Goal: Transaction & Acquisition: Book appointment/travel/reservation

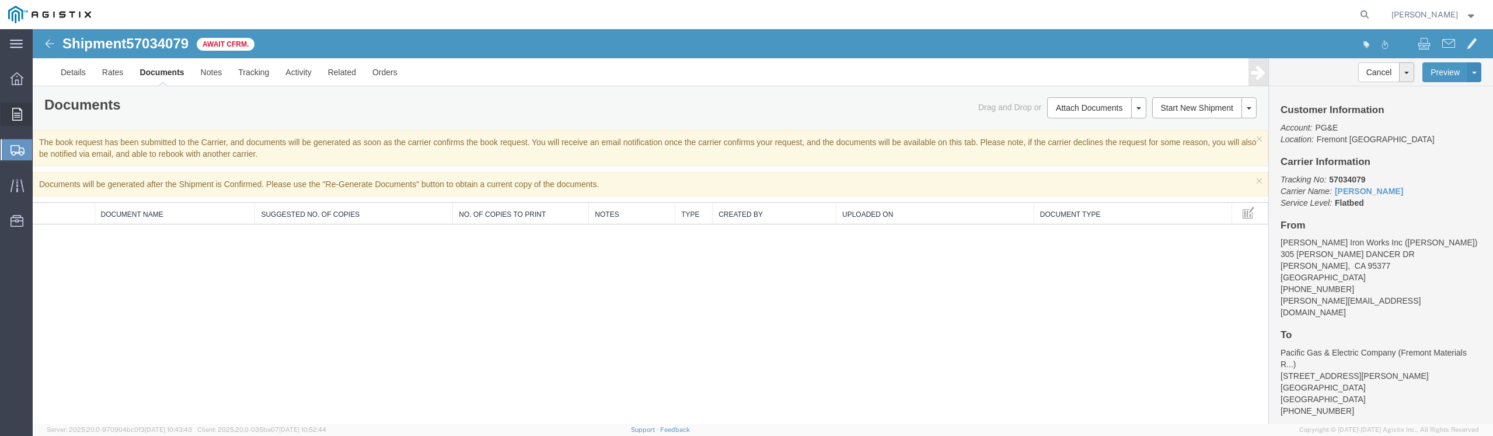
scroll to position [110, 0]
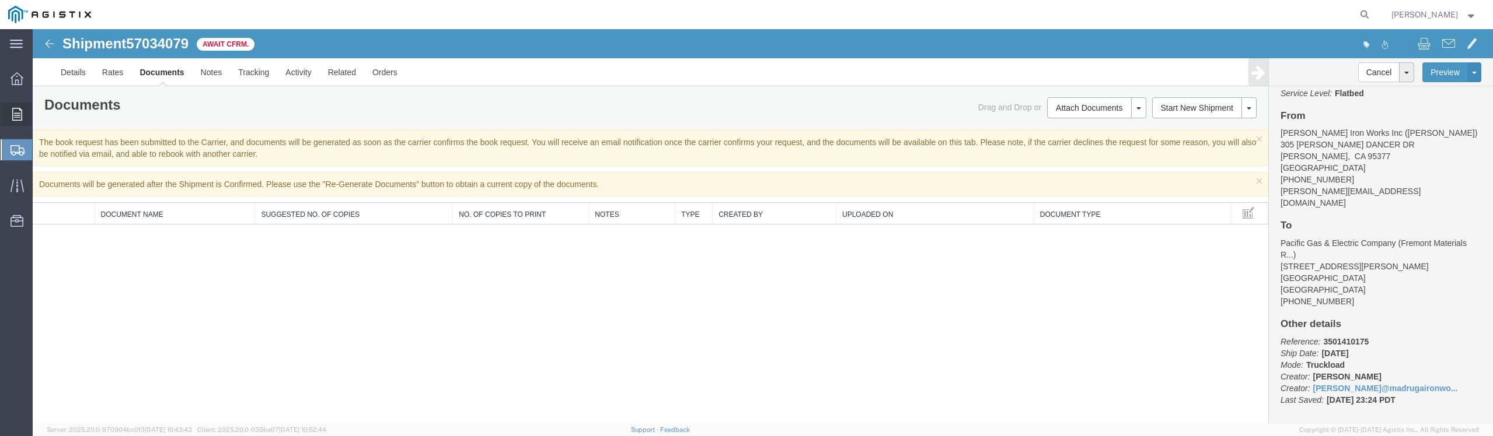
click at [18, 111] on icon at bounding box center [17, 114] width 10 height 13
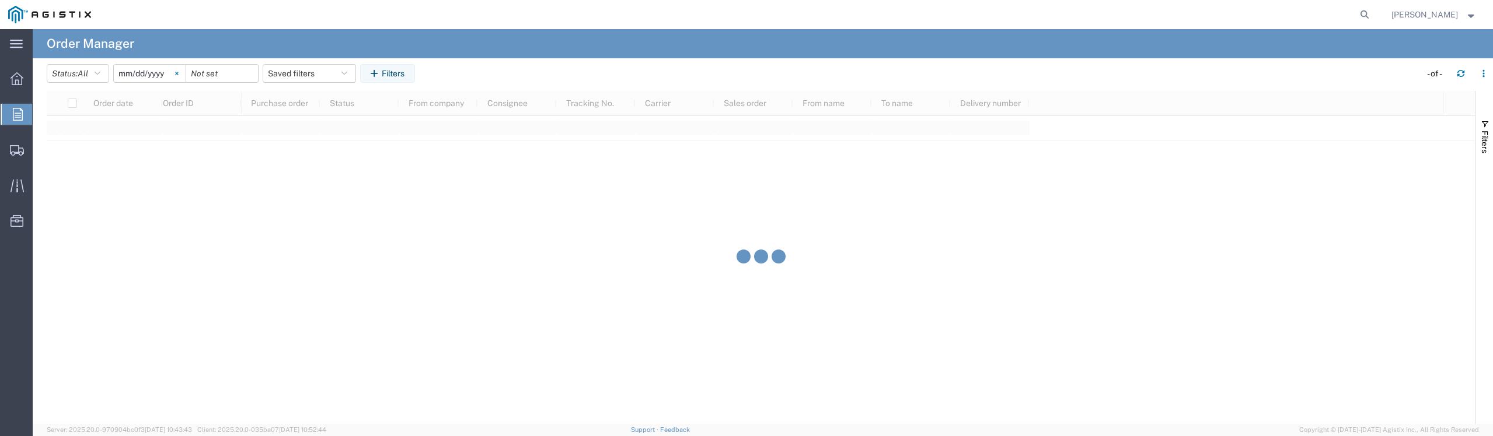
click at [186, 72] on svg-icon at bounding box center [177, 74] width 18 height 18
click at [143, 73] on input "date" at bounding box center [150, 74] width 72 height 18
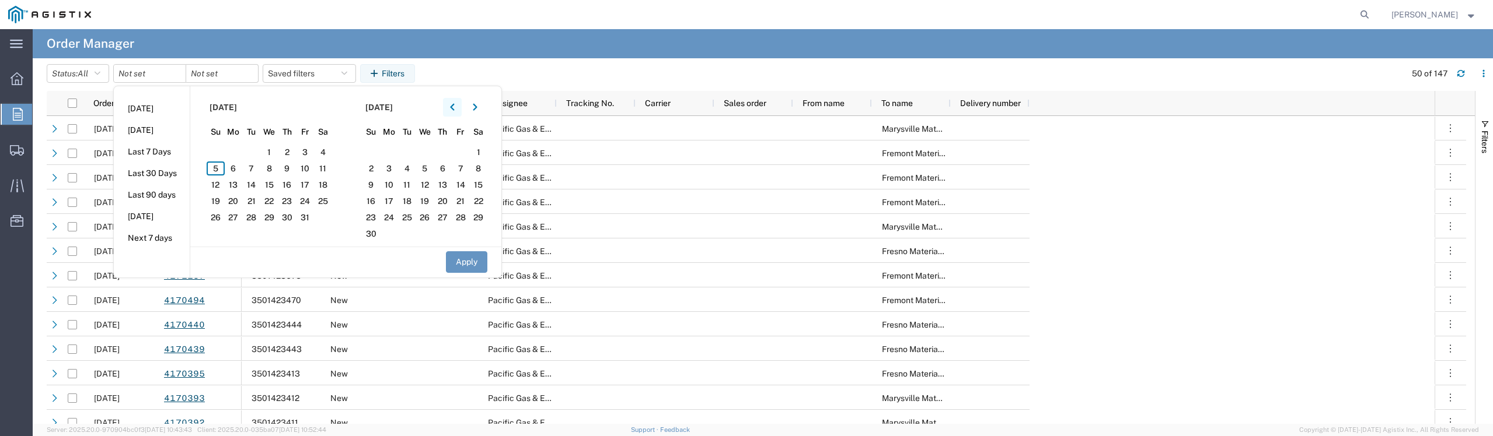
click at [455, 110] on icon "button" at bounding box center [452, 107] width 5 height 8
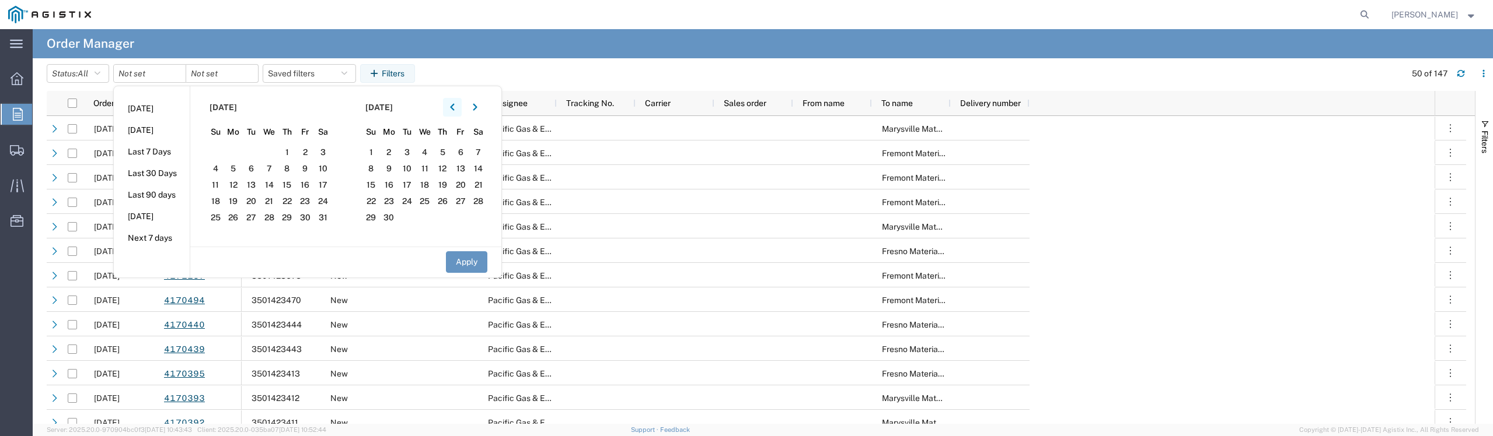
click at [455, 110] on icon "button" at bounding box center [452, 107] width 5 height 8
click at [239, 218] on span "28" at bounding box center [234, 218] width 18 height 14
click at [456, 263] on button "Apply" at bounding box center [466, 262] width 41 height 22
type input "[DATE]"
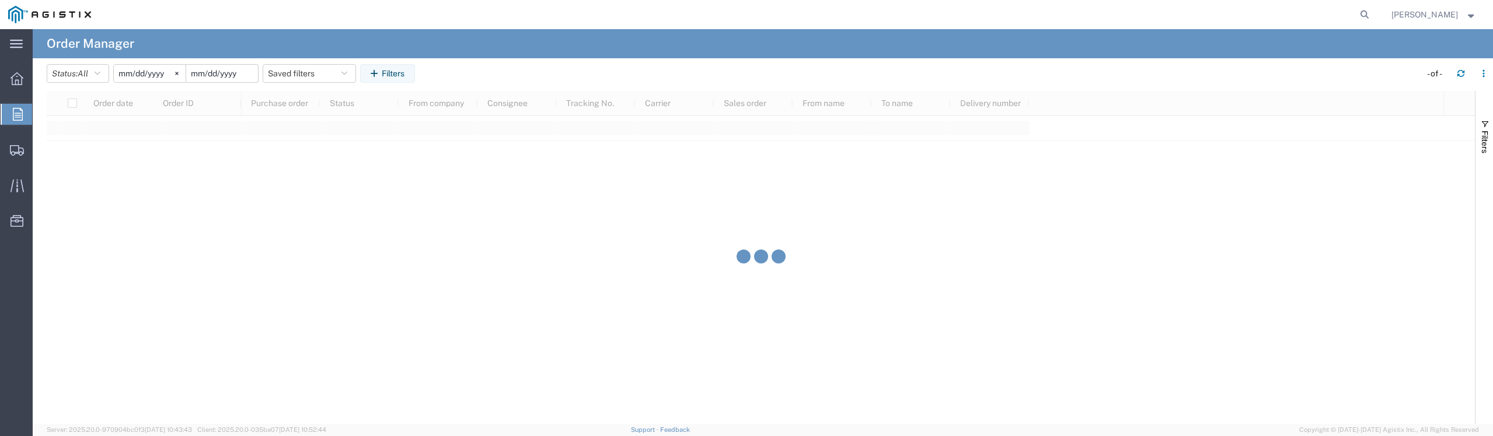
click at [229, 74] on input "date" at bounding box center [222, 74] width 72 height 18
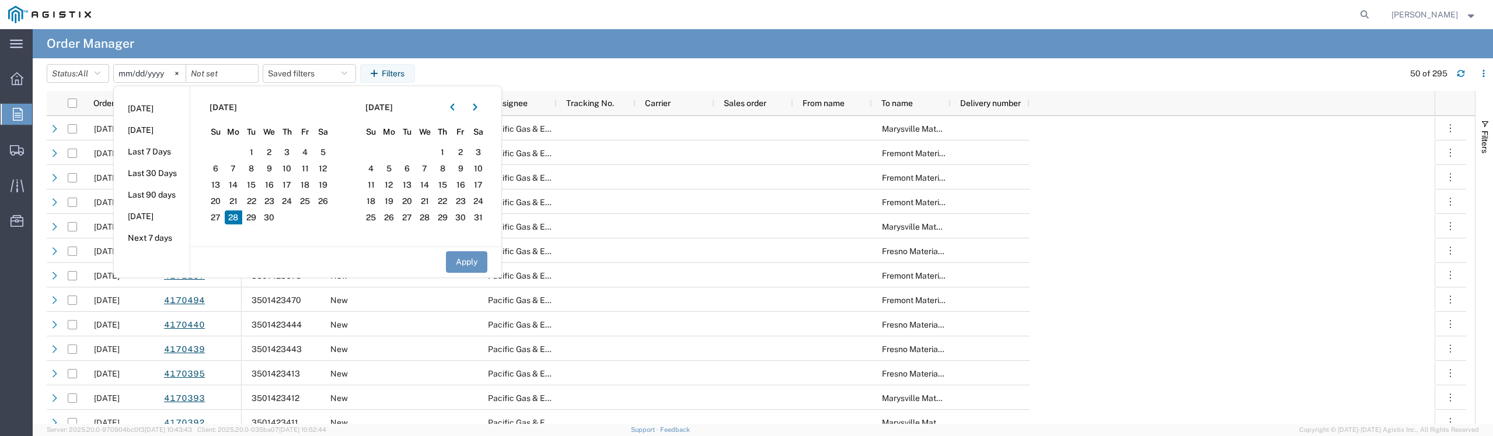
click at [232, 220] on span "28" at bounding box center [234, 218] width 18 height 14
click at [462, 264] on button "Apply" at bounding box center [466, 262] width 41 height 22
type input "[DATE]"
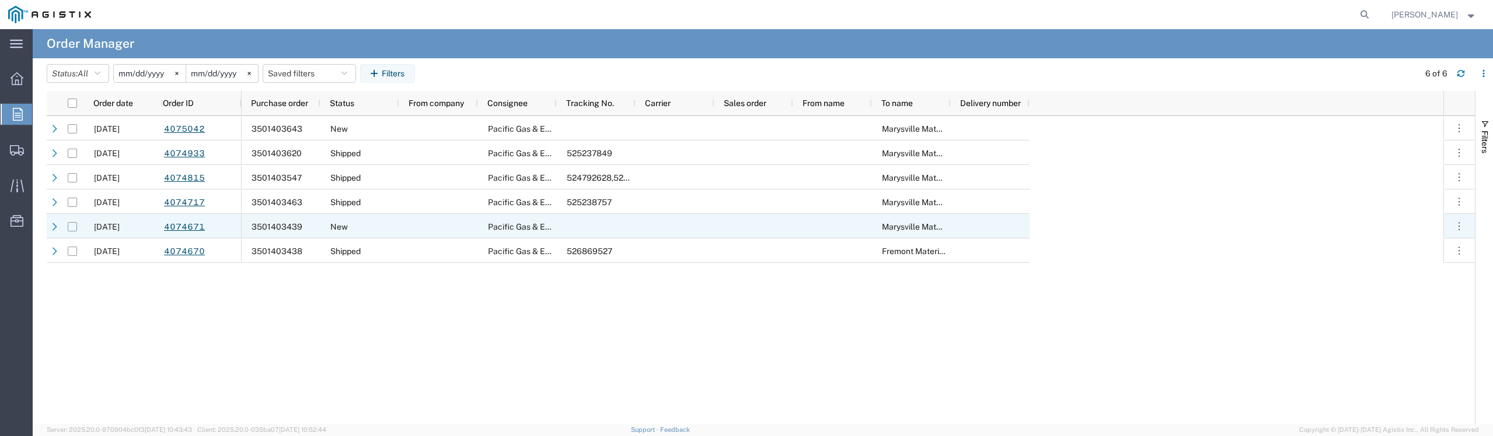
click at [72, 229] on input "Press Space to toggle row selection (unchecked)" at bounding box center [72, 226] width 9 height 9
checkbox input "true"
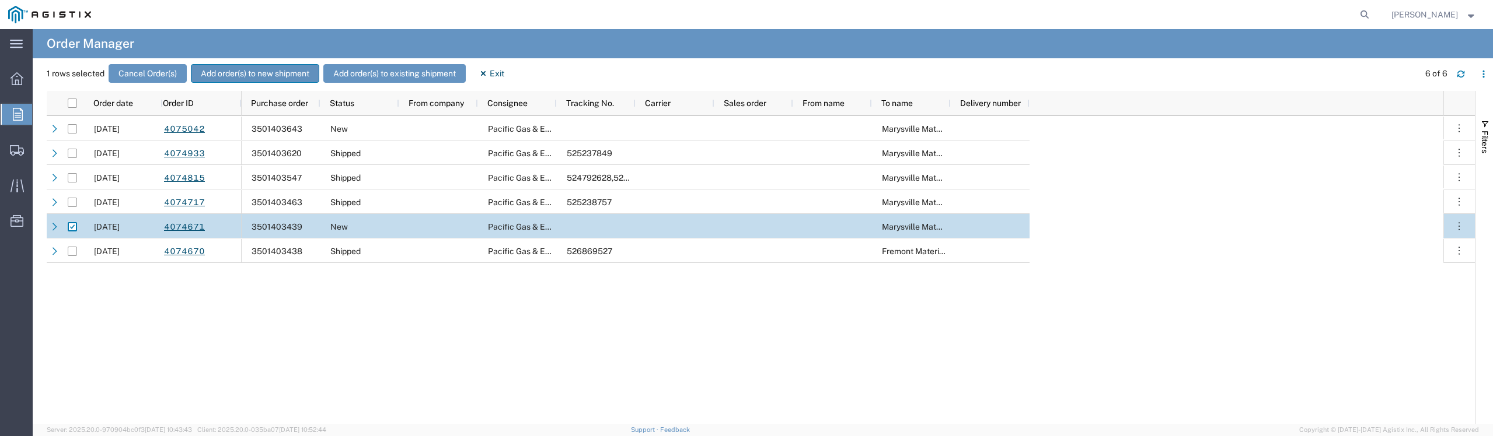
click at [254, 71] on button "Add order(s) to new shipment" at bounding box center [255, 73] width 128 height 19
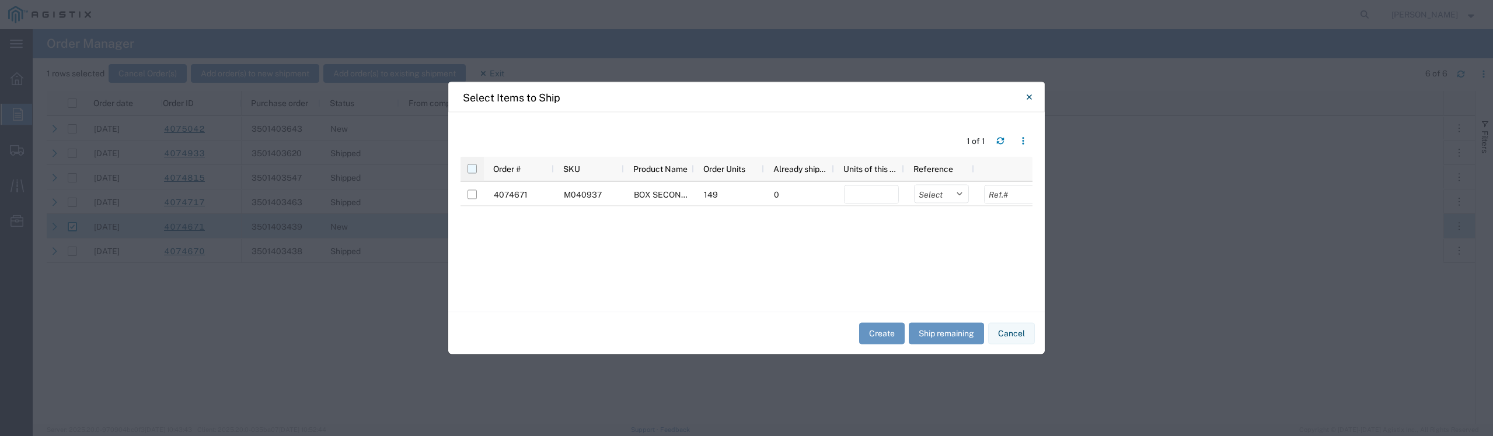
click at [470, 170] on input "checkbox" at bounding box center [471, 169] width 9 height 9
checkbox input "true"
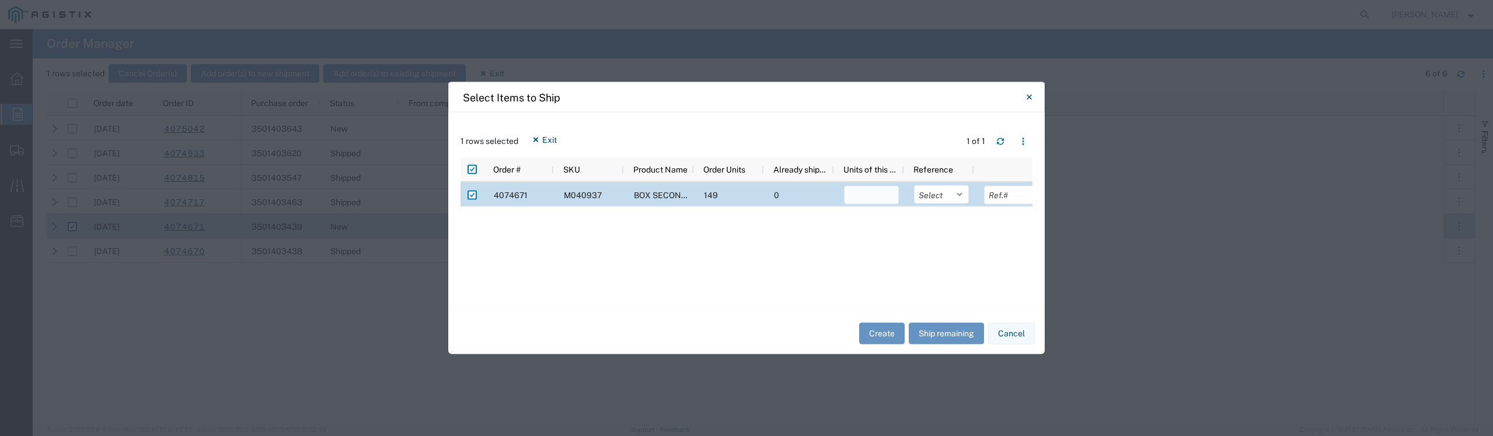
click at [871, 201] on input "number" at bounding box center [871, 195] width 55 height 19
type input "104"
click at [937, 194] on select "Select Purchase Order Delivery Number" at bounding box center [941, 195] width 55 height 19
select select "PURCHORD"
click at [914, 186] on select "Select Purchase Order Delivery Number" at bounding box center [941, 195] width 55 height 19
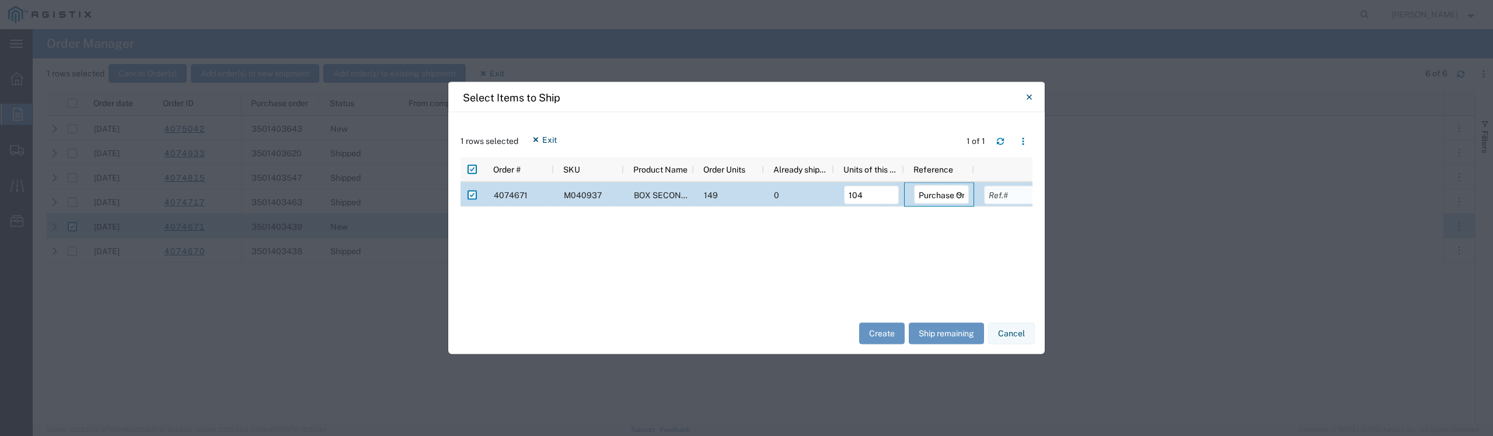
click at [1001, 195] on input "text" at bounding box center [1011, 195] width 55 height 19
type input "29019.12"
click at [816, 330] on div "Create Ship remaining Cancel" at bounding box center [746, 333] width 596 height 43
click at [887, 332] on button "Create" at bounding box center [882, 334] width 46 height 22
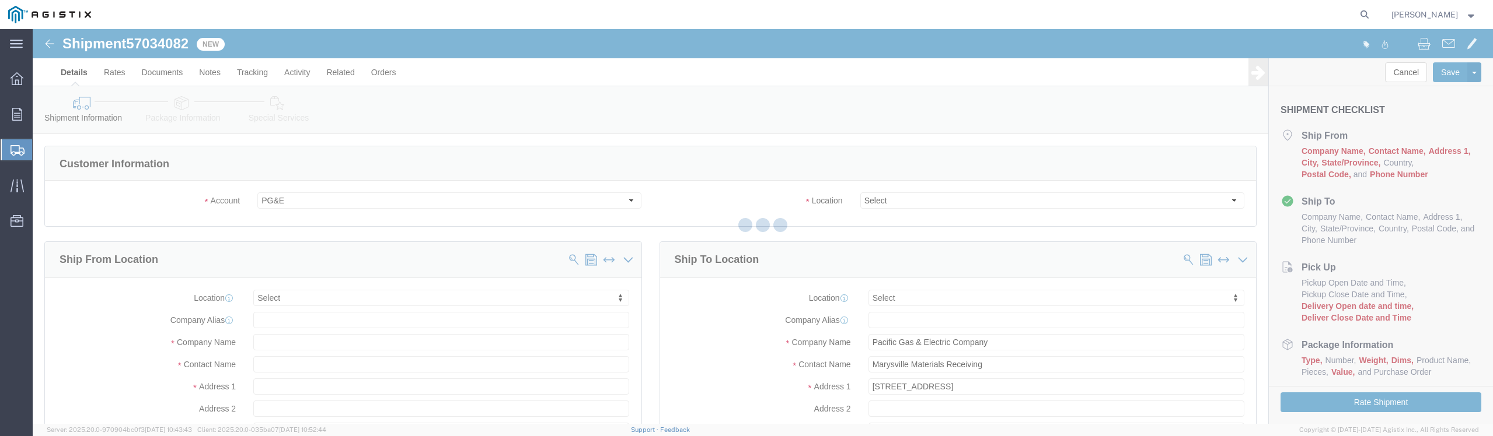
select select
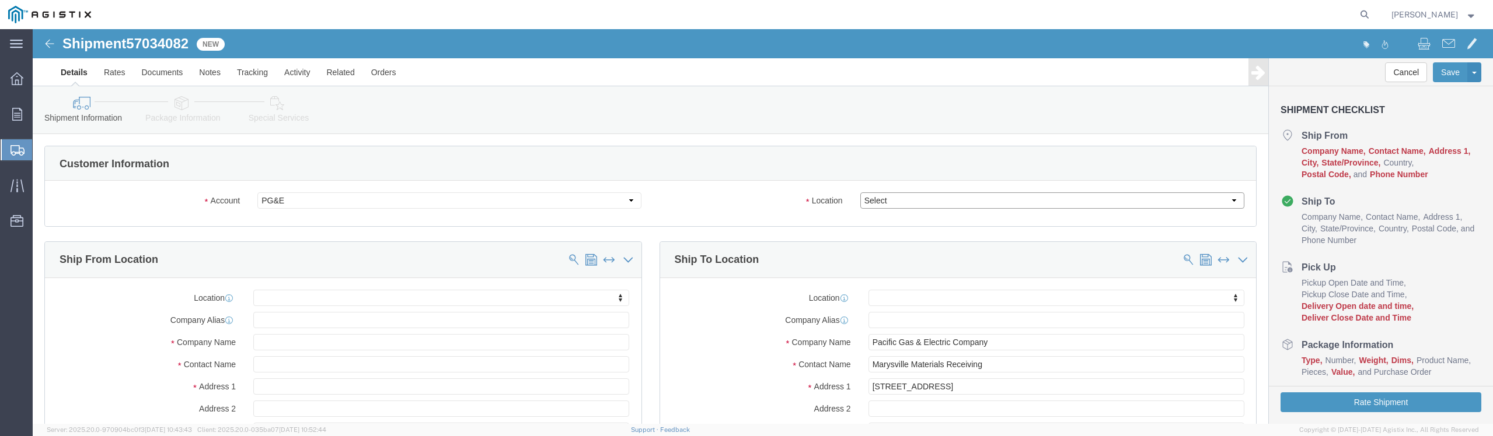
click select "Select All Others [GEOGRAPHIC_DATA] [GEOGRAPHIC_DATA] [GEOGRAPHIC_DATA] [GEOGRA…"
select select "19996"
click select "Select All Others [GEOGRAPHIC_DATA] [GEOGRAPHIC_DATA] [GEOGRAPHIC_DATA] [GEOGRA…"
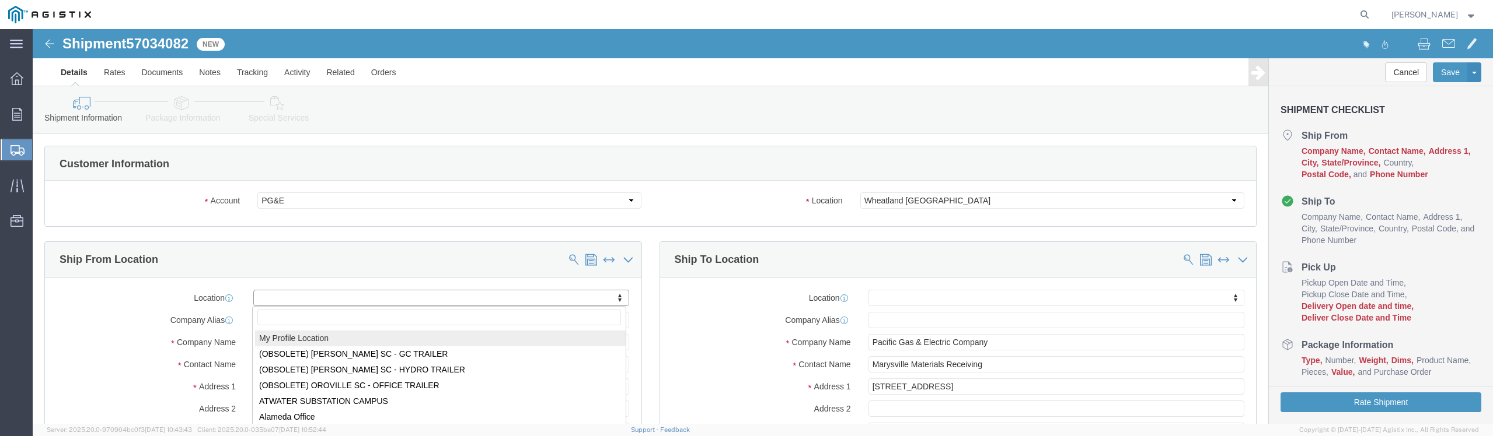
select select "MYPROFILE"
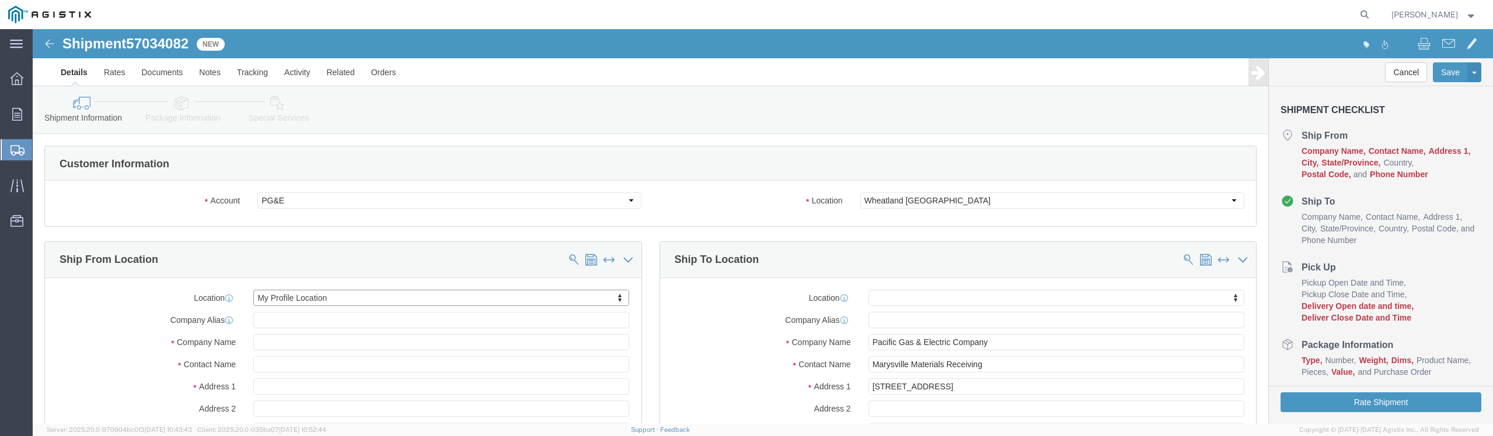
select select "CA"
click div "Ship To Location Location My Profile Location (OBSOLETE) [GEOGRAPHIC_DATA] SC -…"
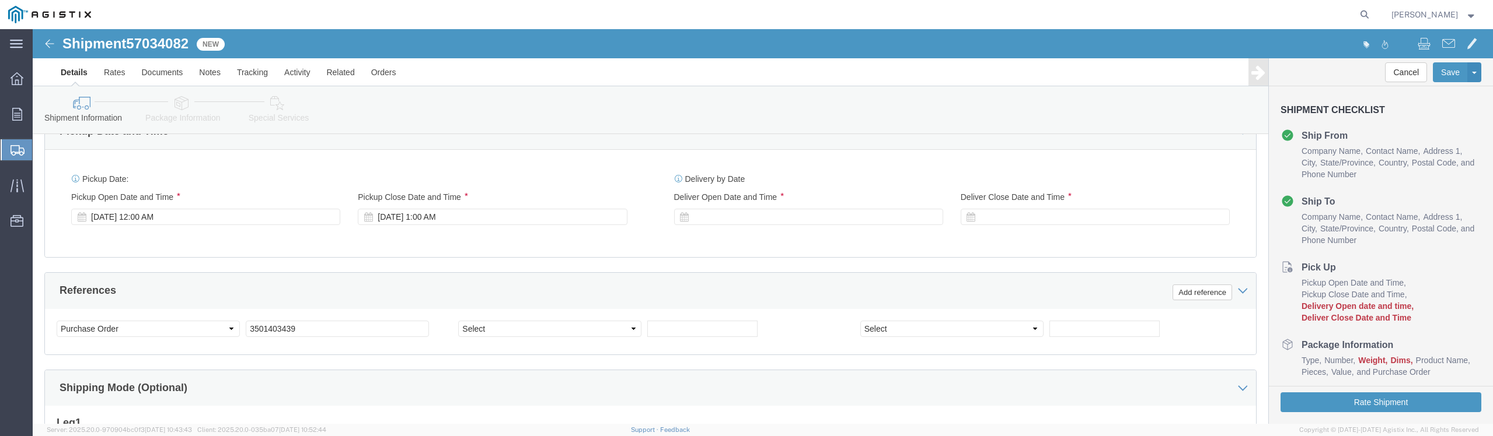
scroll to position [700, 0]
click div "[DATE] 12:00 AM"
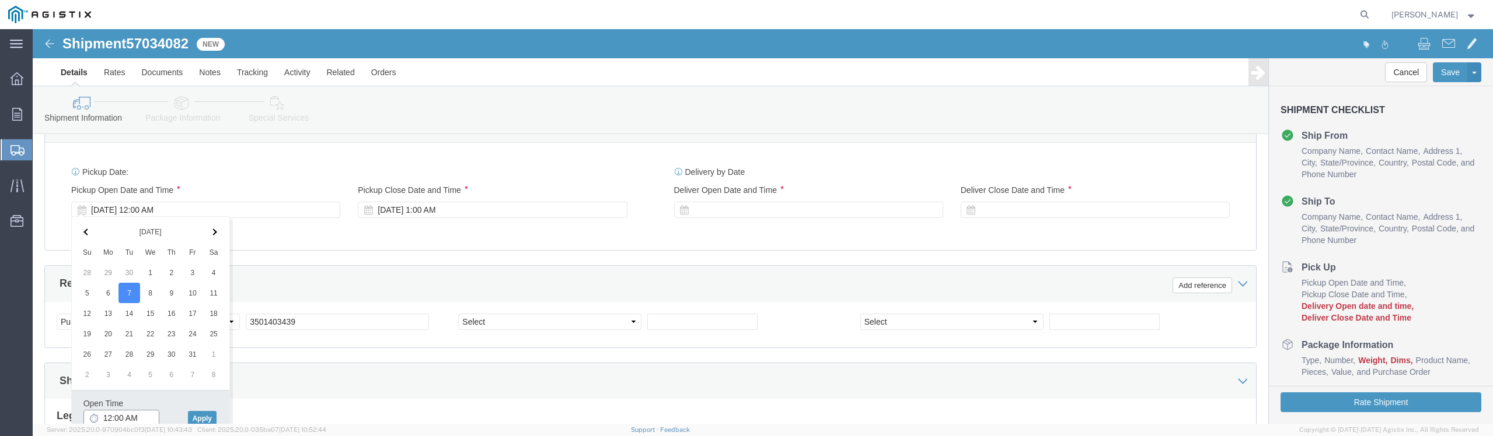
click input "12:00 AM"
type input "8:00 AM"
click button "Apply"
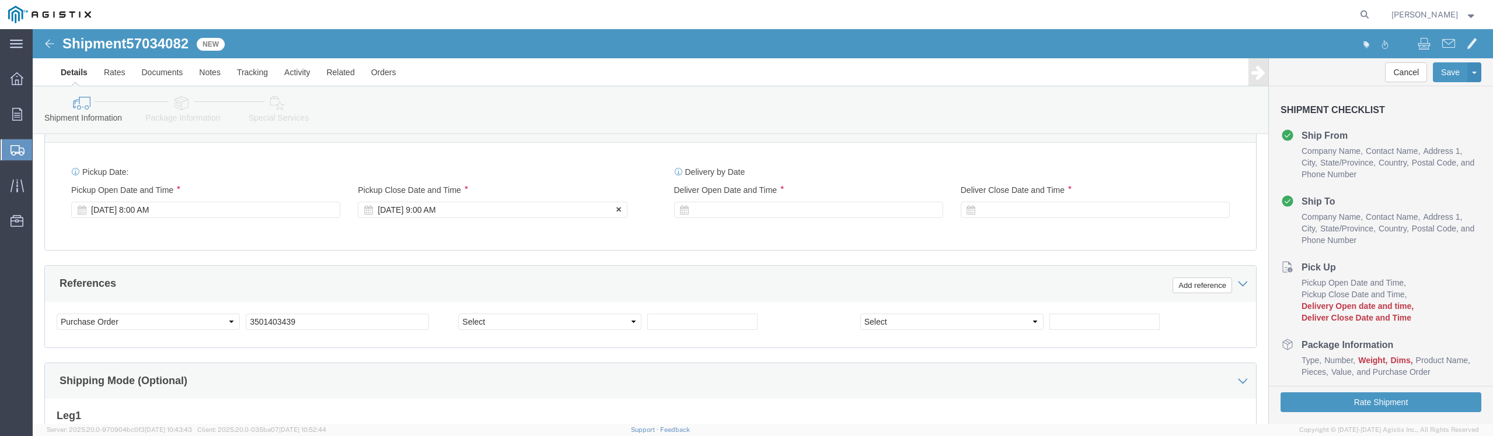
click div "[DATE] 9:00 AM"
type input "10:00 AM"
click button "Apply"
click div
click button "Apply"
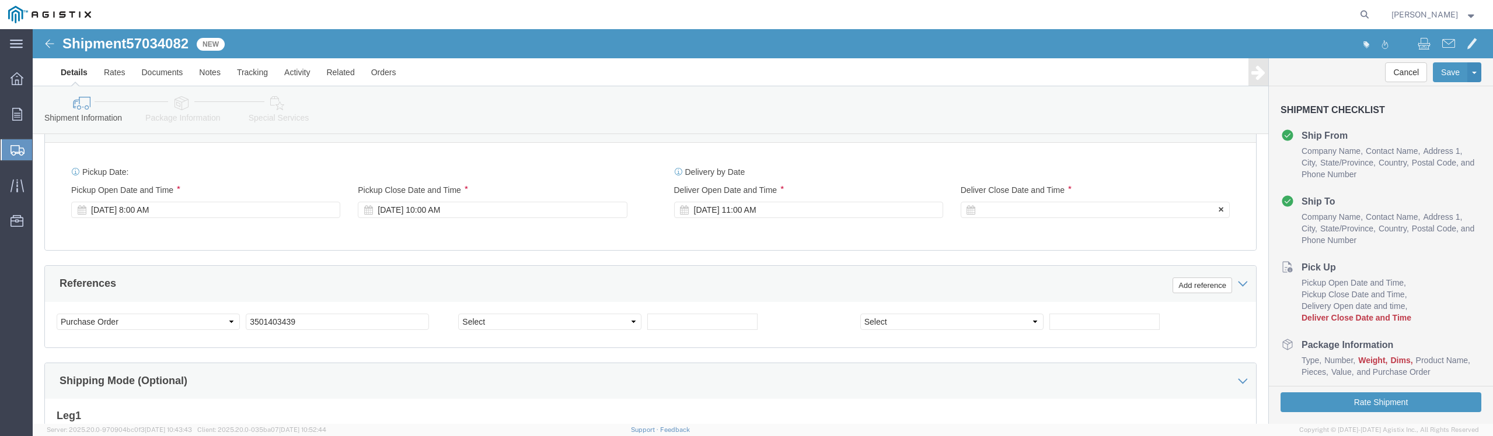
click div
type input "3:00 PM"
click button "Apply"
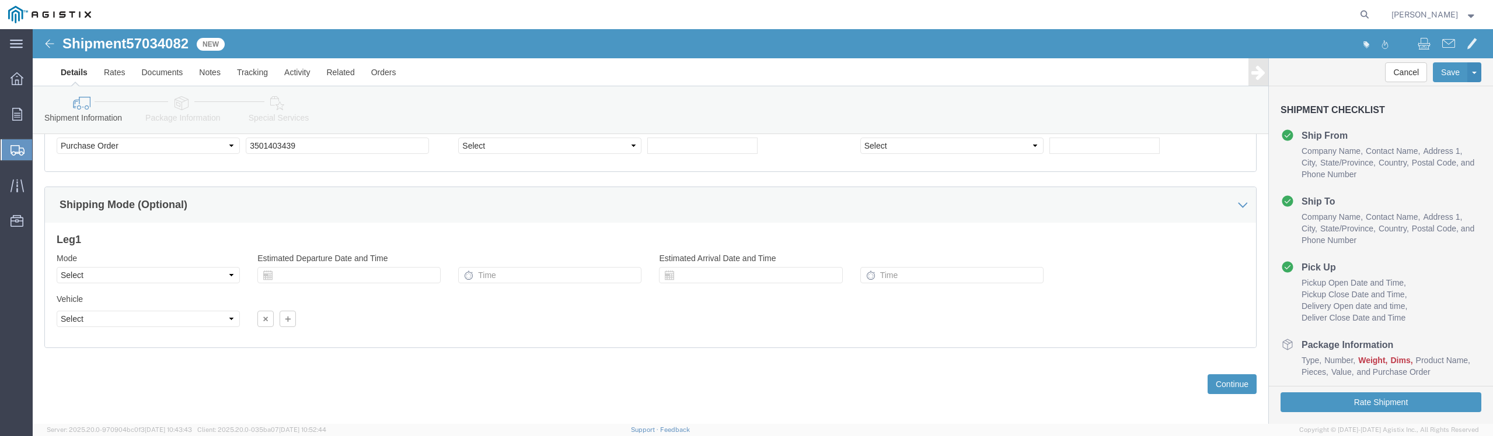
scroll to position [882, 0]
drag, startPoint x: 93, startPoint y: 233, endPoint x: 86, endPoint y: 238, distance: 9.2
click select "Select Air Less than Truckload Multi-Leg Ocean Freight Rail Small Parcel Truckl…"
select select "TL"
click select "Select Air Less than Truckload Multi-Leg Ocean Freight Rail Small Parcel Truckl…"
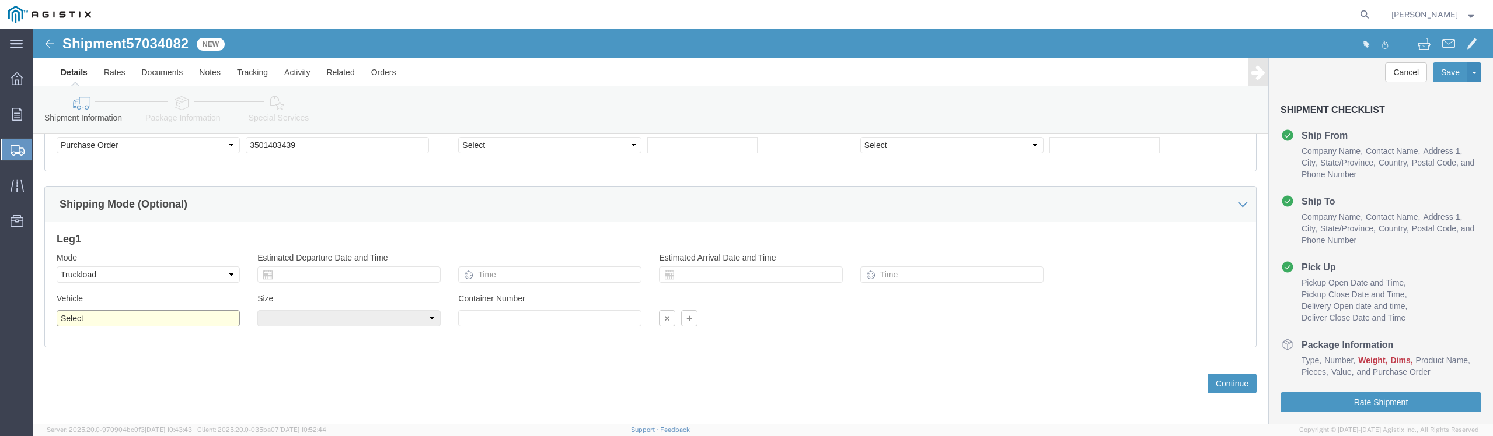
click select "Select 1-Ton (PSS) 10 Wheel 10 Yard Dump Truck 20 Yard Dump Truck Bobtail Botto…"
select select "FLBD"
click select "Select 1-Ton (PSS) 10 Wheel 10 Yard Dump Truck 20 Yard Dump Truck Bobtail Botto…"
click select "Select 35 Feet 20 Feet 28 Feet 53 Feet 40 Feet 48 Feet"
select select "48FT"
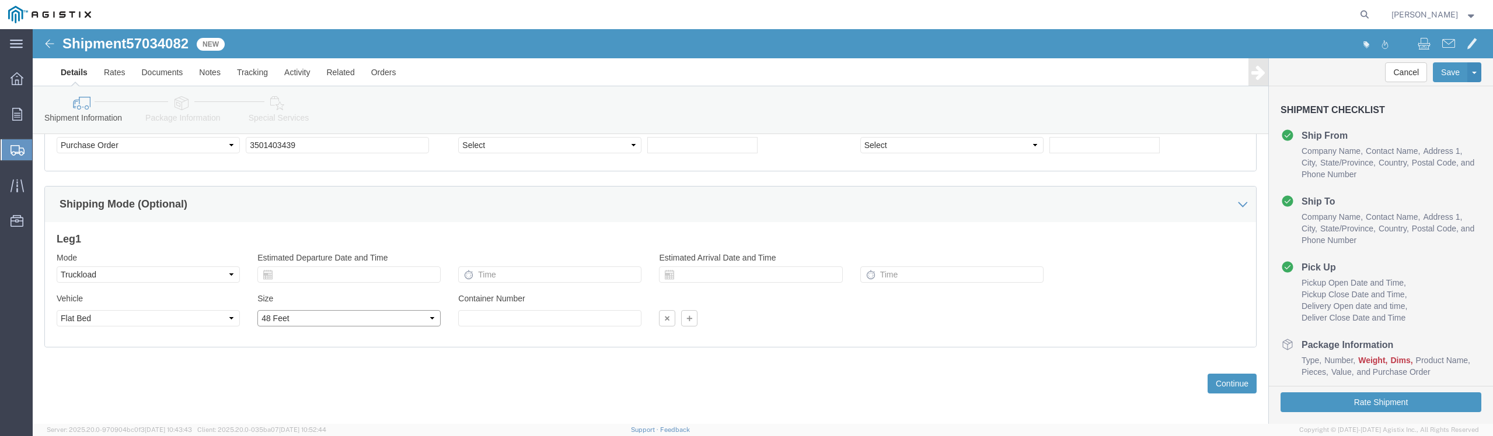
click select "Select 35 Feet 20 Feet 28 Feet 53 Feet 40 Feet 48 Feet"
click div "Please fix the following errors Customer Information Account Select [PERSON_NAM…"
click button "Continue"
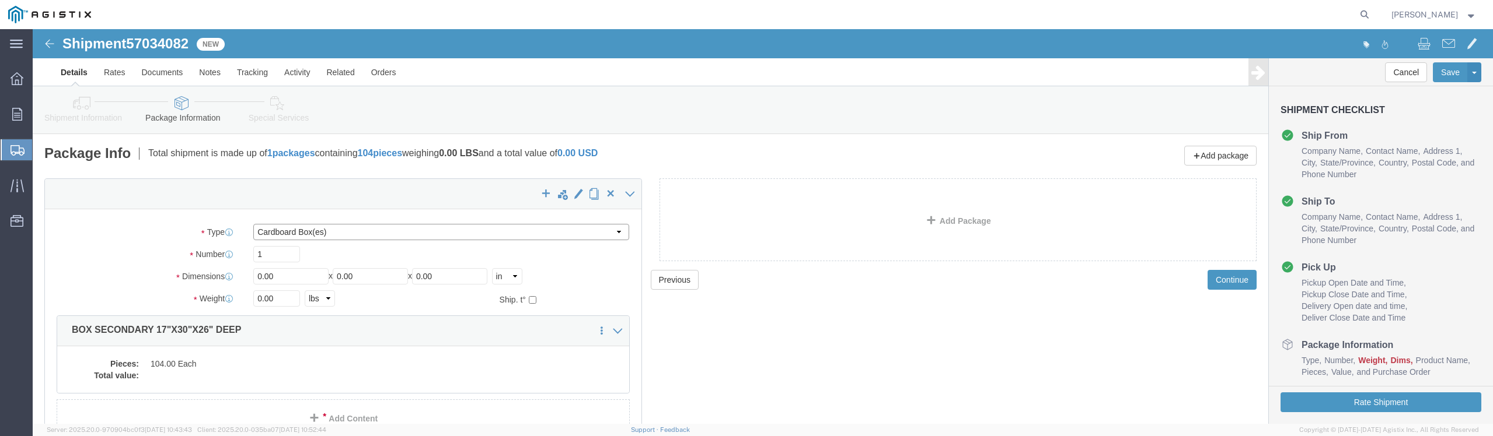
click select "Select Bulk Bundle(s) Cardboard Box(es) Carton(s) Crate(s) Drum(s) (Fiberboard)…"
select select "PONS"
click select "Select Bulk Bundle(s) Cardboard Box(es) Carton(s) Crate(s) Drum(s) (Fiberboard)…"
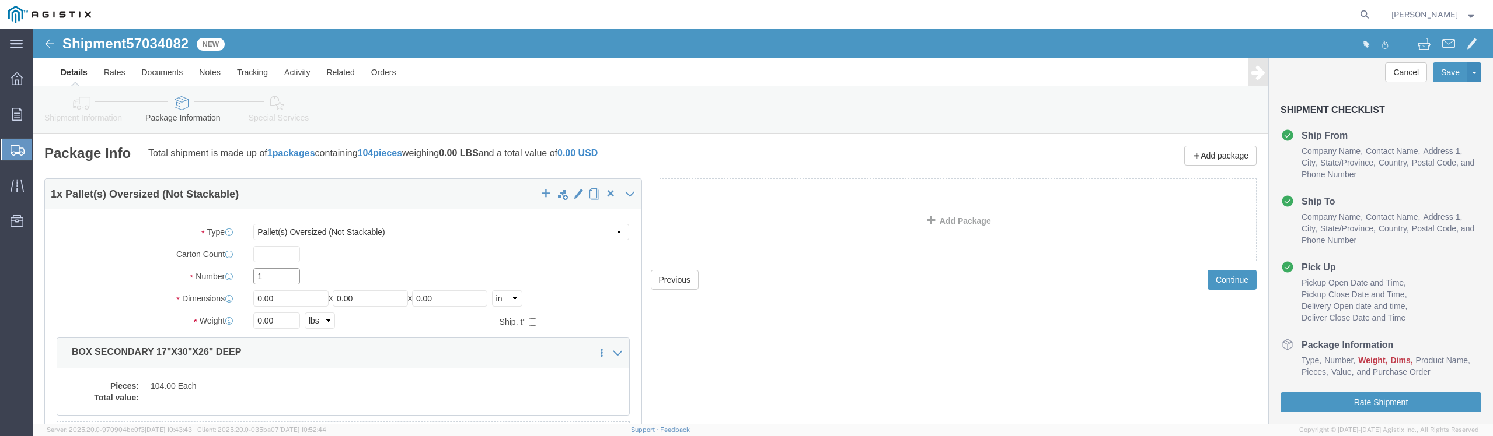
click input "1"
type input "26"
type input "40"
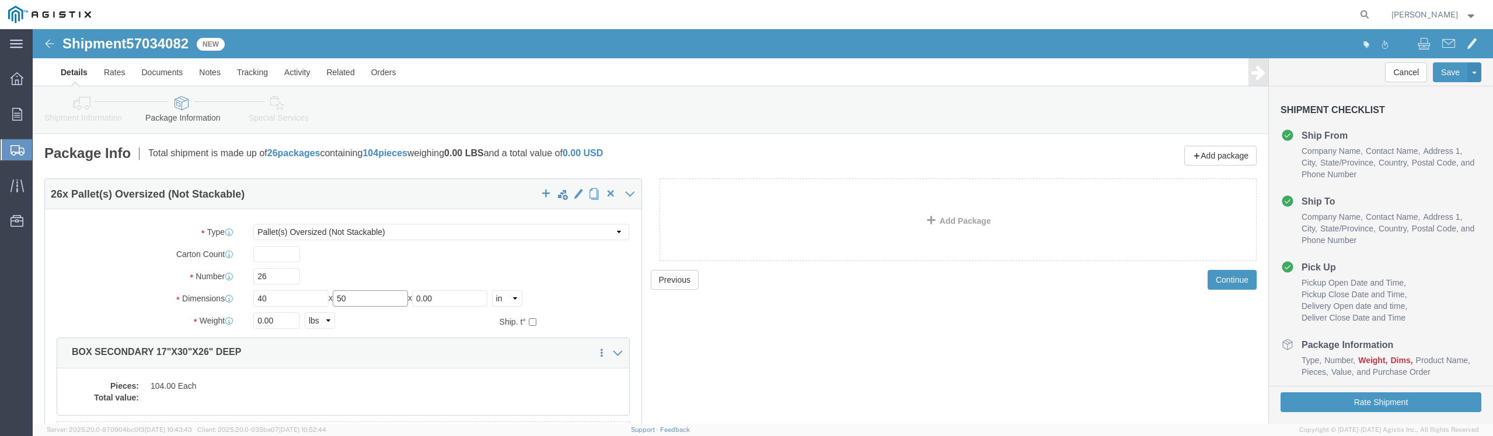
type input "50"
type input "58"
type input "23400"
click label "Number"
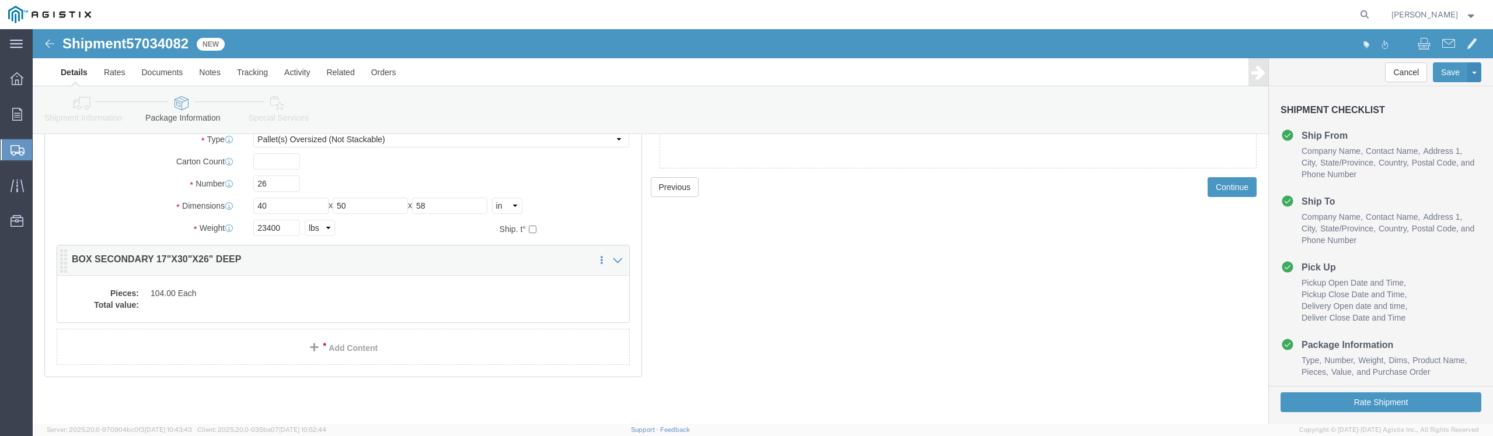
scroll to position [95, 0]
click dd
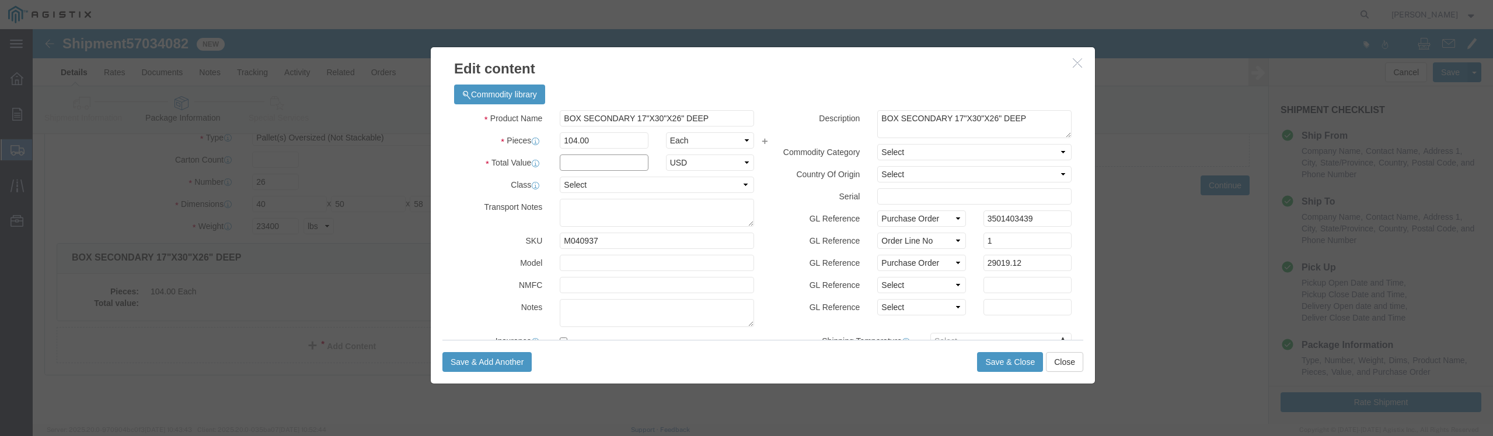
click input "text"
type input "29019.12"
click select "Select 50 55 60 65 70 85 92.5 100 125 175 250 300 400"
select select "100"
click select "Select 50 55 60 65 70 85 92.5 100 125 175 250 300 400"
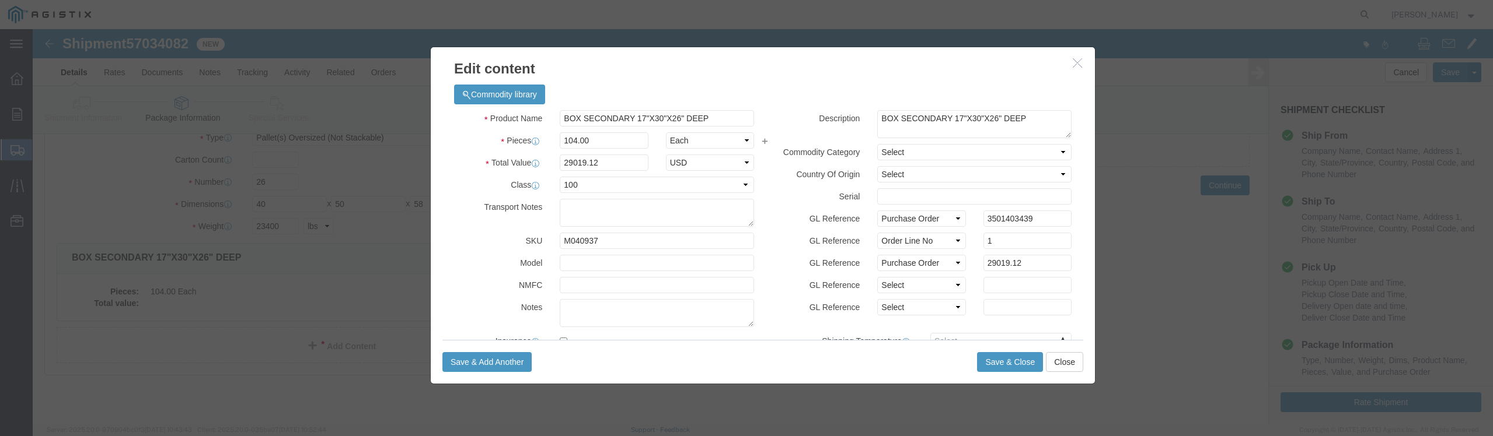
click label "GL Reference"
click button "Save & Close"
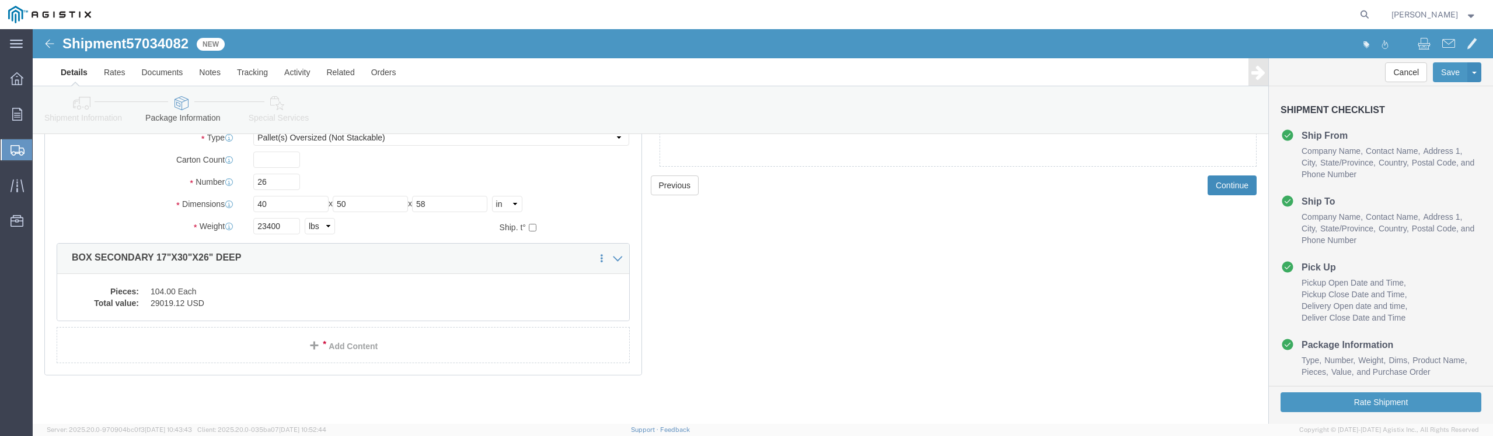
click button "Continue"
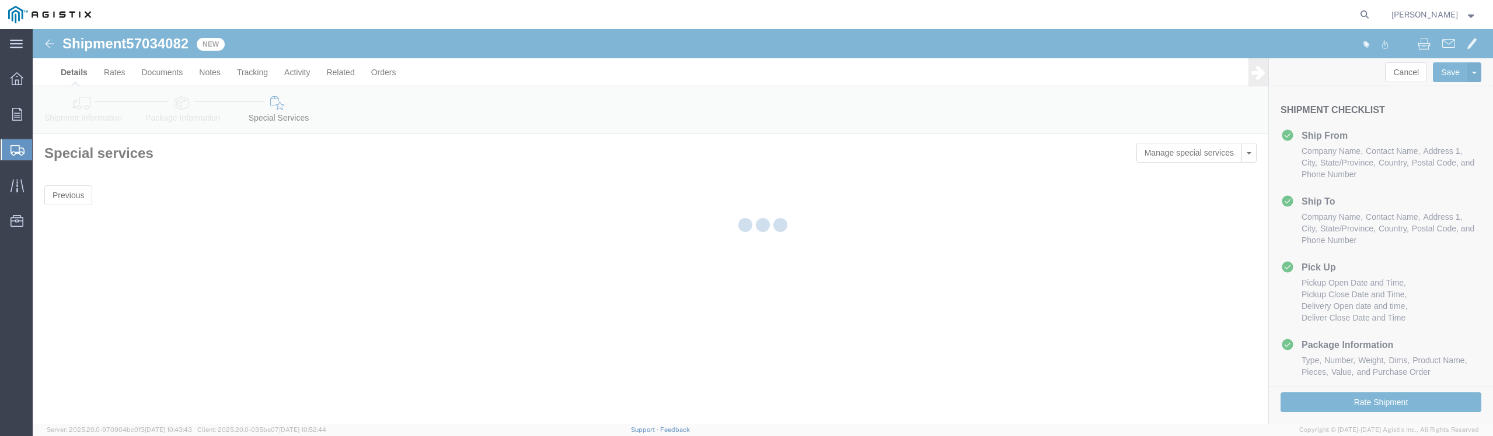
scroll to position [0, 0]
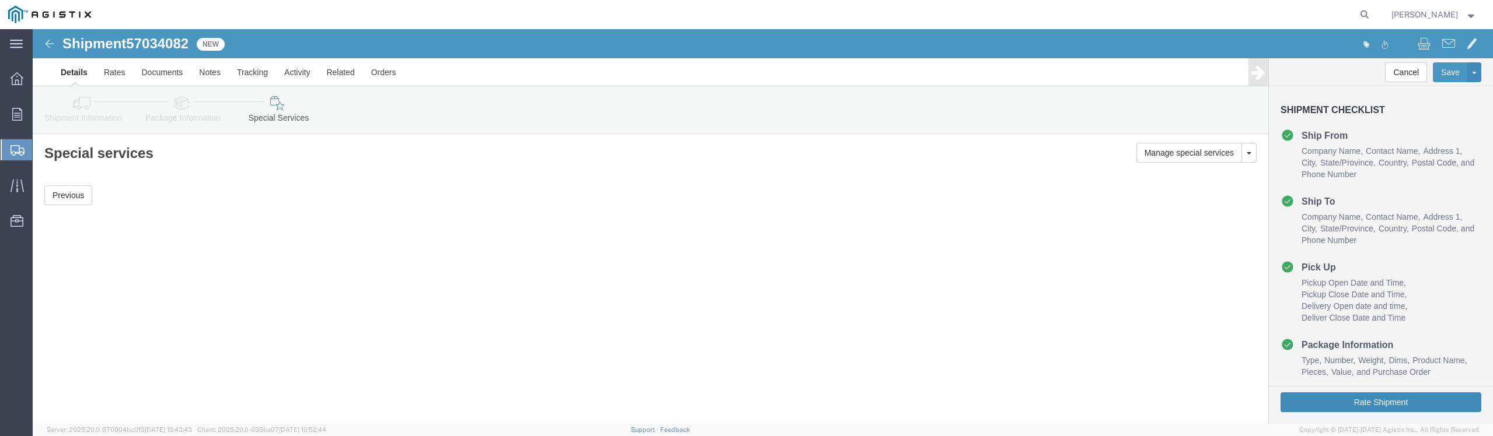
click button "Rate Shipment"
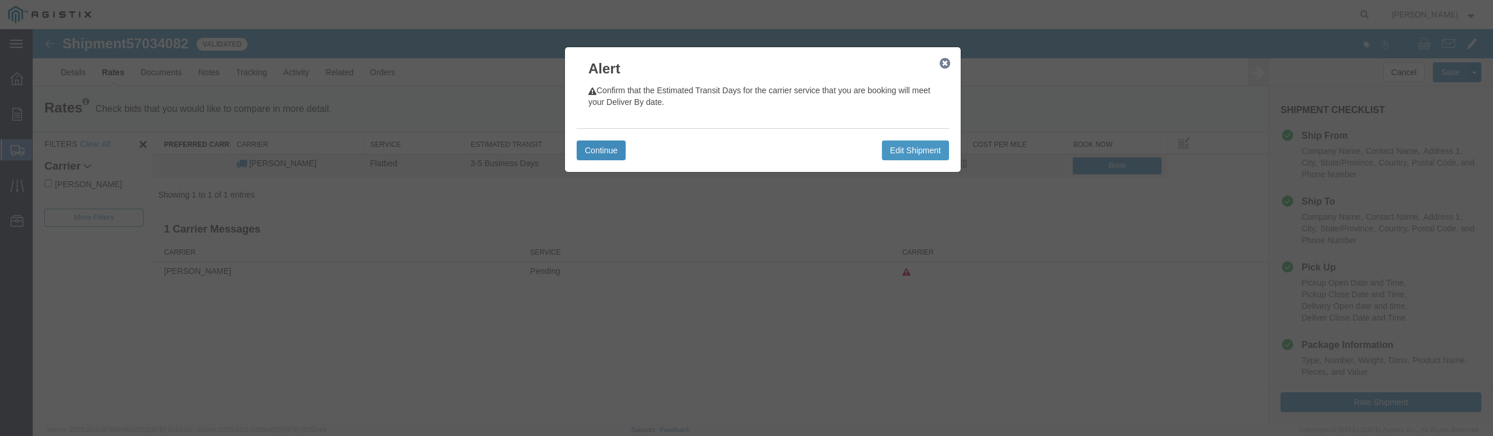
click at [597, 156] on button "Continue" at bounding box center [601, 151] width 49 height 20
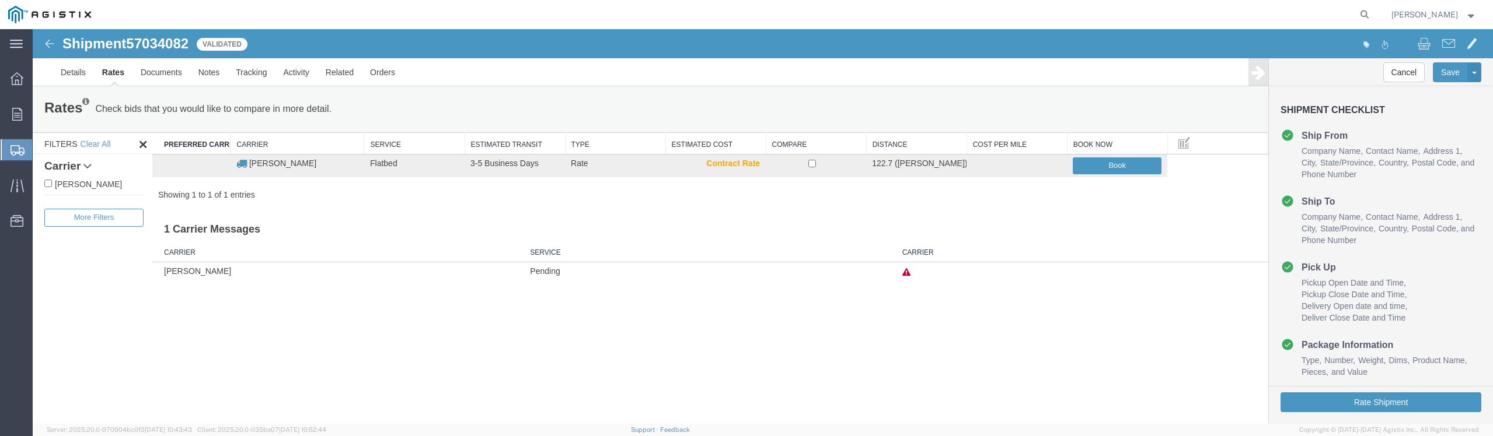
click at [93, 184] on label "[PERSON_NAME]" at bounding box center [93, 183] width 99 height 13
click at [52, 184] on input "[PERSON_NAME]" at bounding box center [48, 184] width 8 height 8
checkbox input "true"
click at [810, 165] on input "checkbox" at bounding box center [812, 164] width 8 height 8
checkbox input "true"
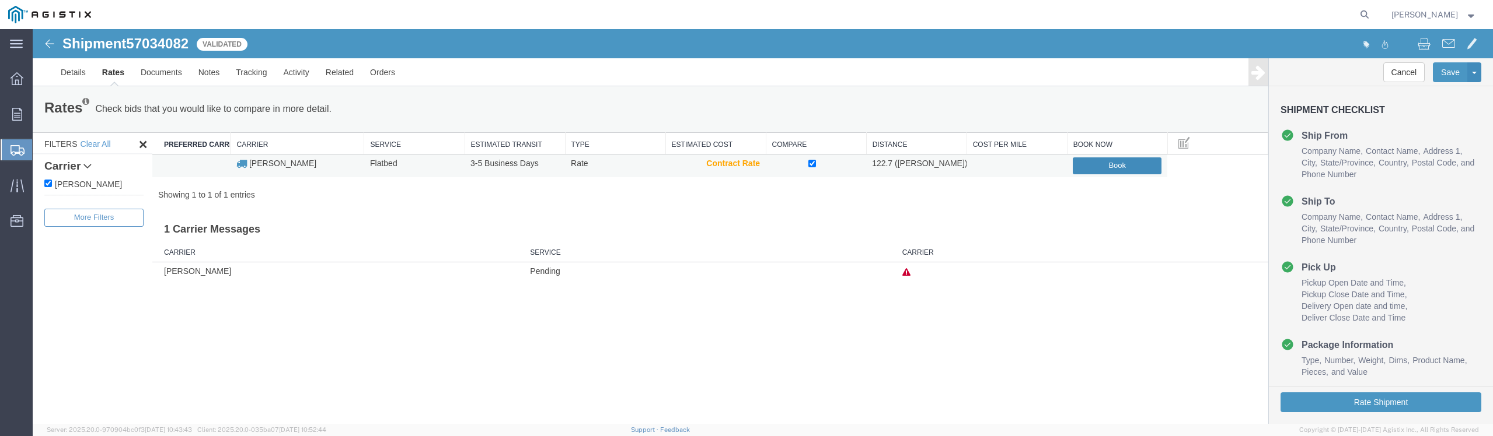
click at [1108, 172] on button "Book" at bounding box center [1116, 166] width 89 height 17
